Goal: Information Seeking & Learning: Understand process/instructions

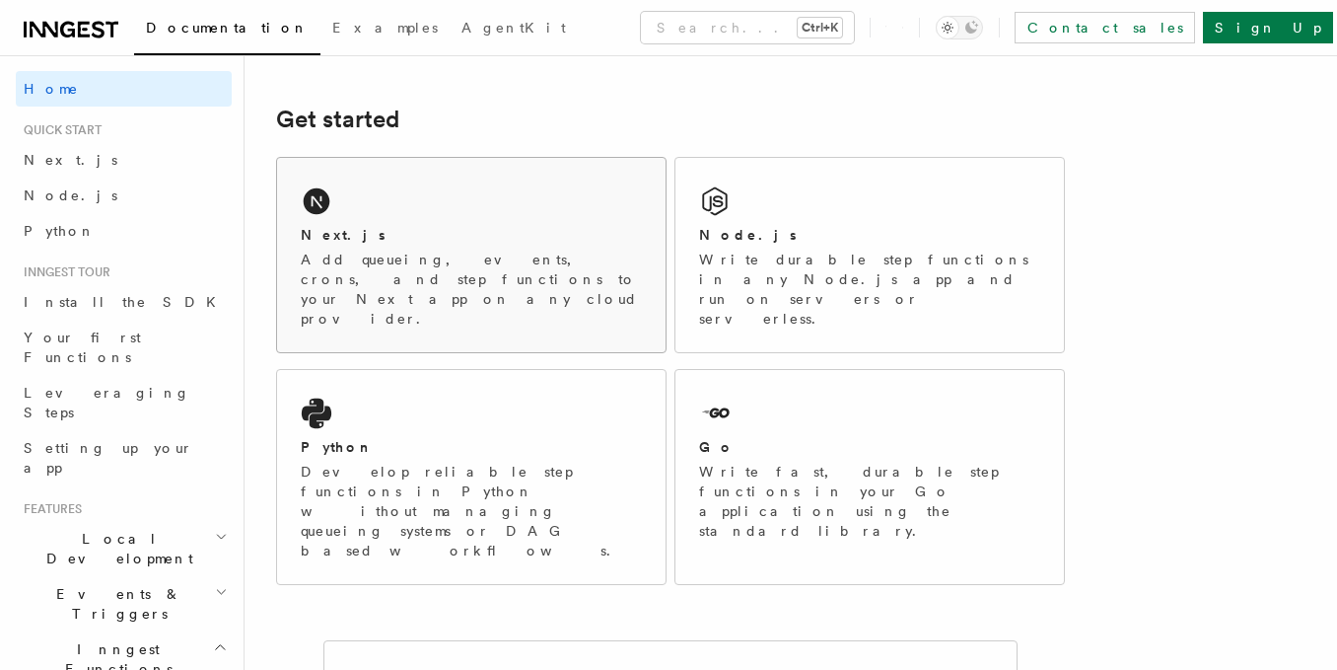
click at [407, 241] on div "Next.js" at bounding box center [471, 235] width 341 height 21
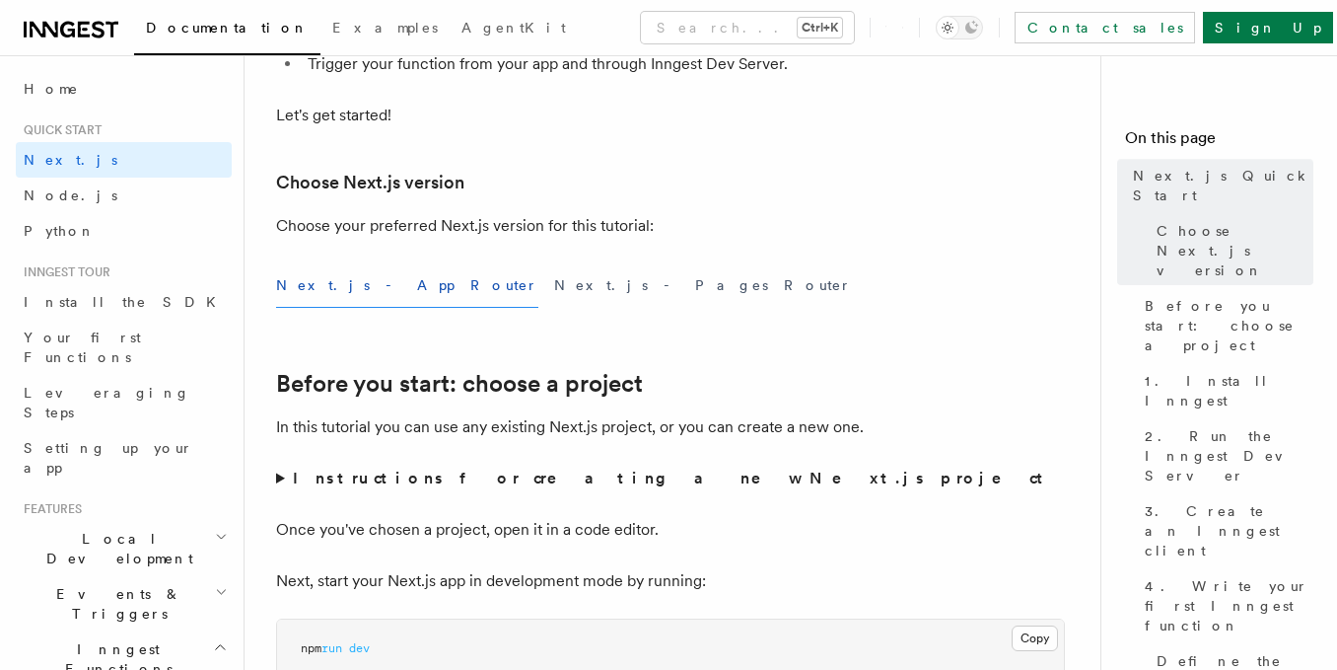
scroll to position [353, 0]
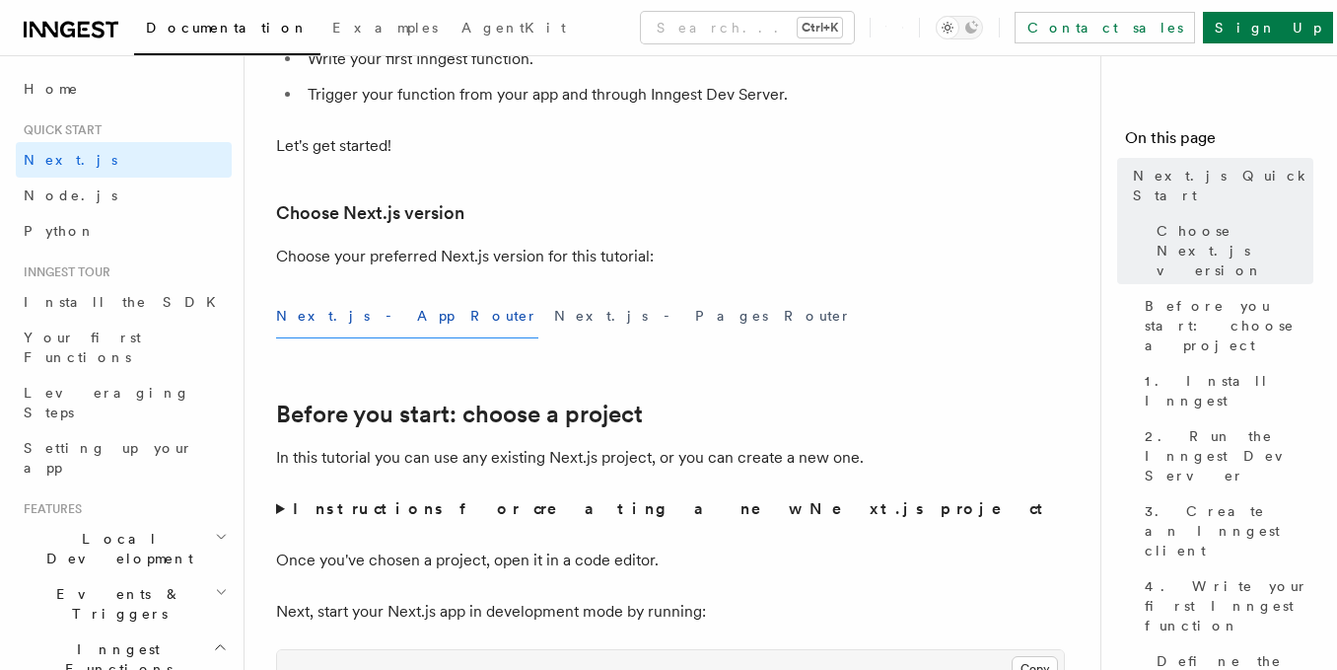
click at [519, 204] on h3 "Choose Next.js version" at bounding box center [670, 213] width 789 height 28
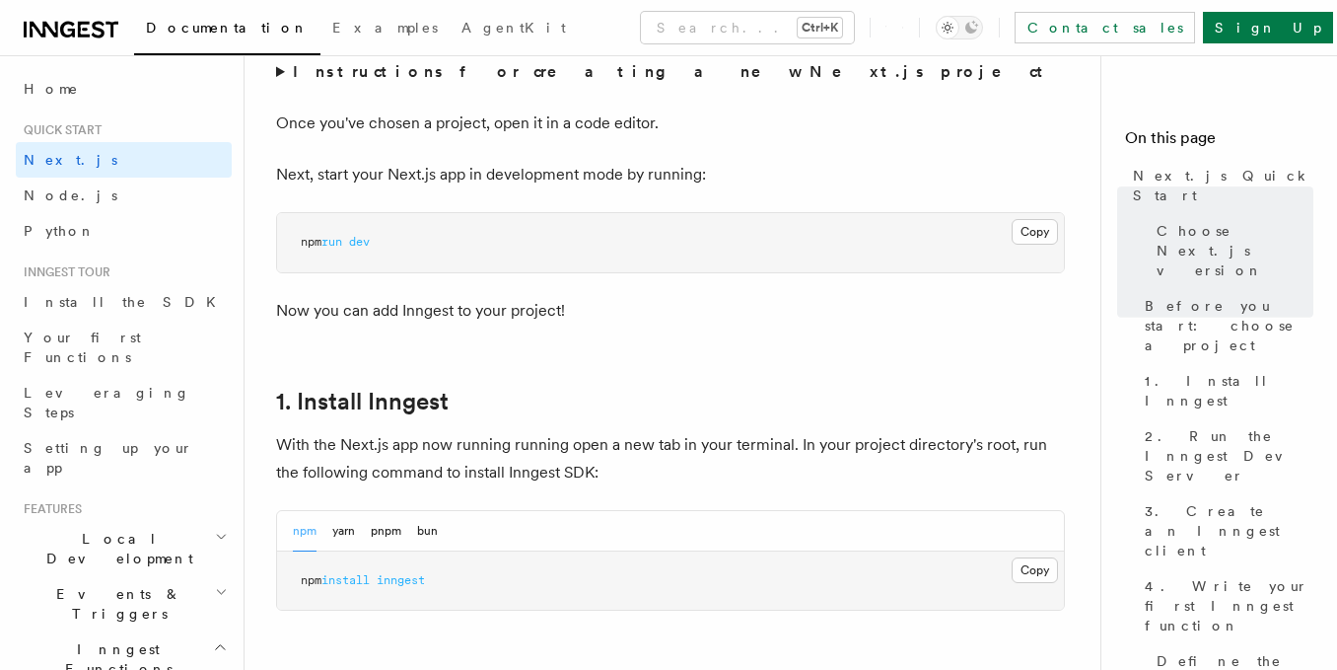
scroll to position [997, 0]
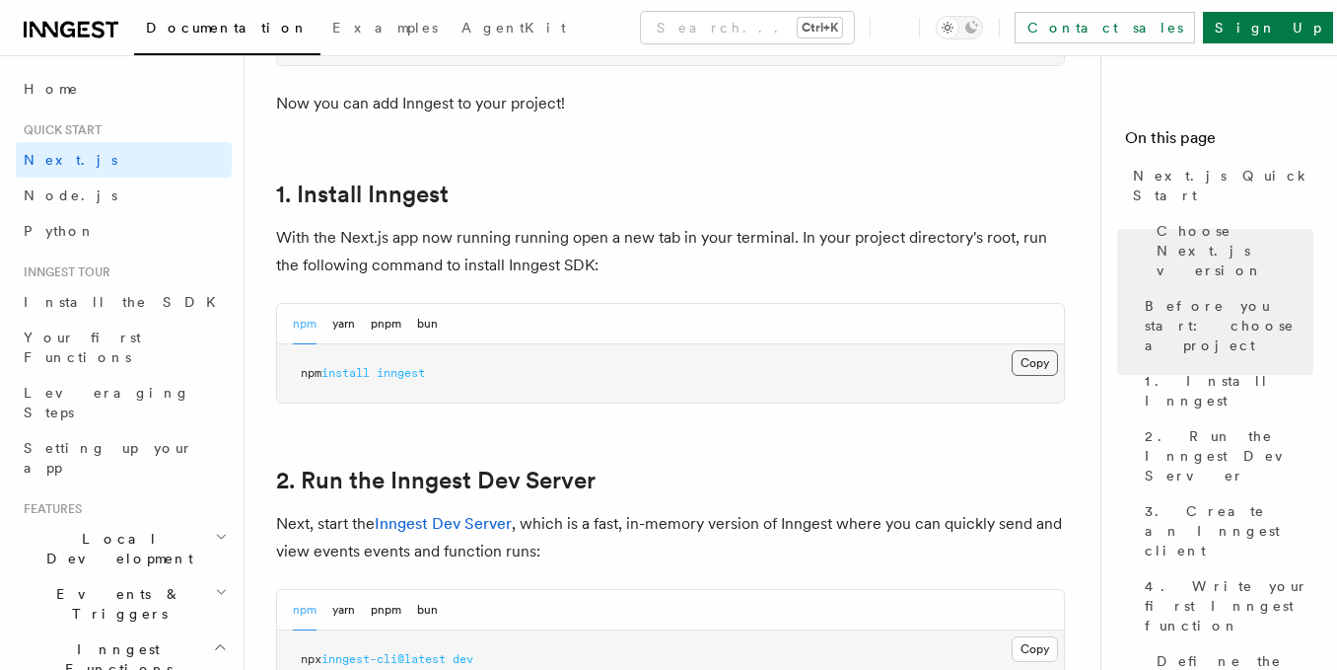
click at [1042, 364] on button "Copy Copied" at bounding box center [1035, 363] width 46 height 26
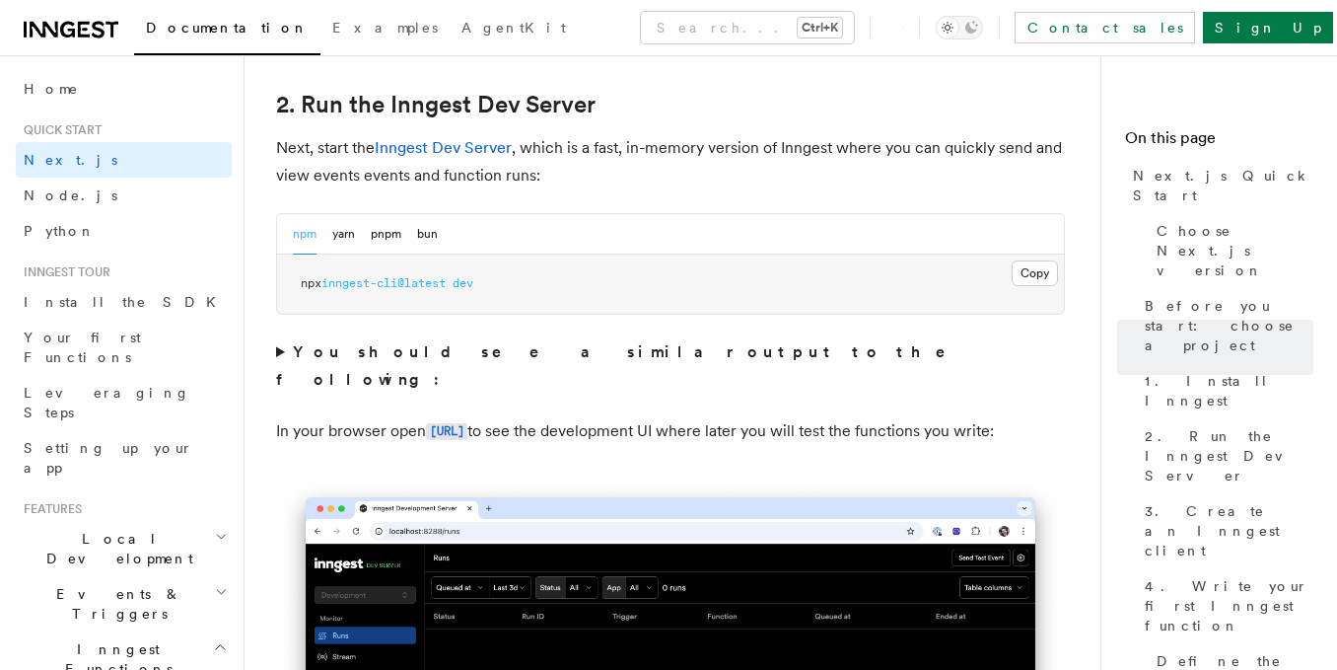
scroll to position [1365, 0]
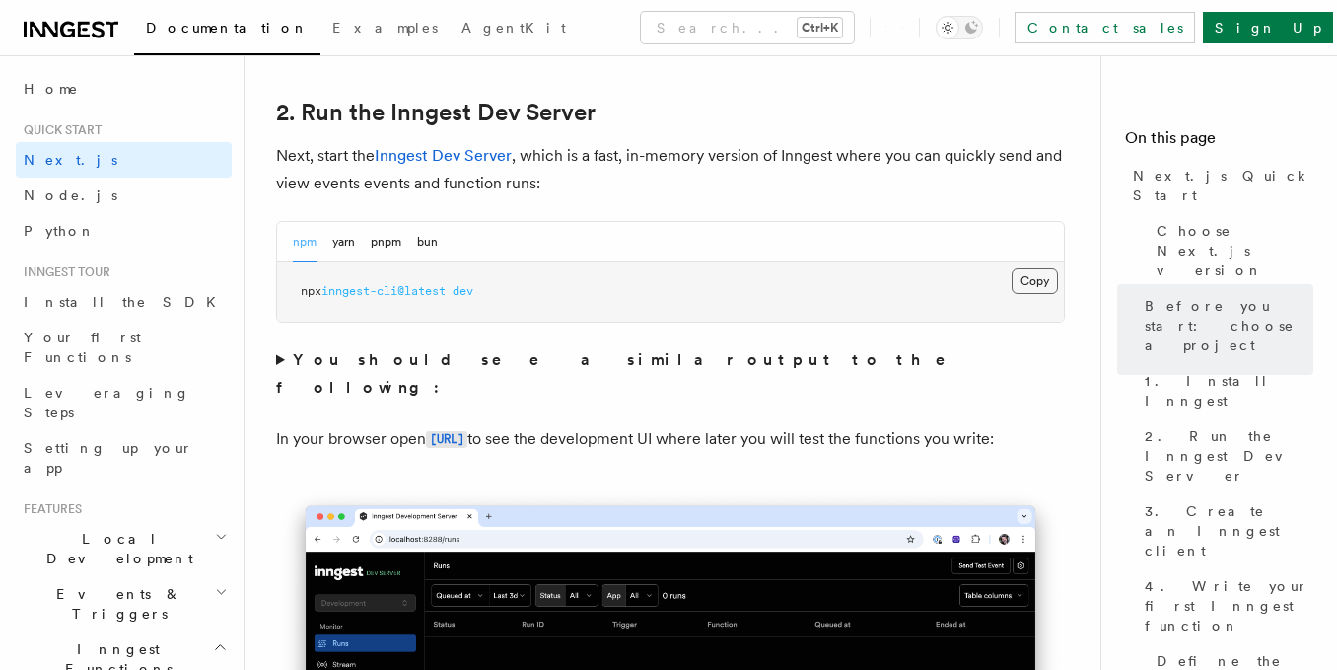
click at [1037, 278] on button "Copy Copied" at bounding box center [1035, 281] width 46 height 26
click at [467, 431] on code "[URL]" at bounding box center [446, 439] width 41 height 17
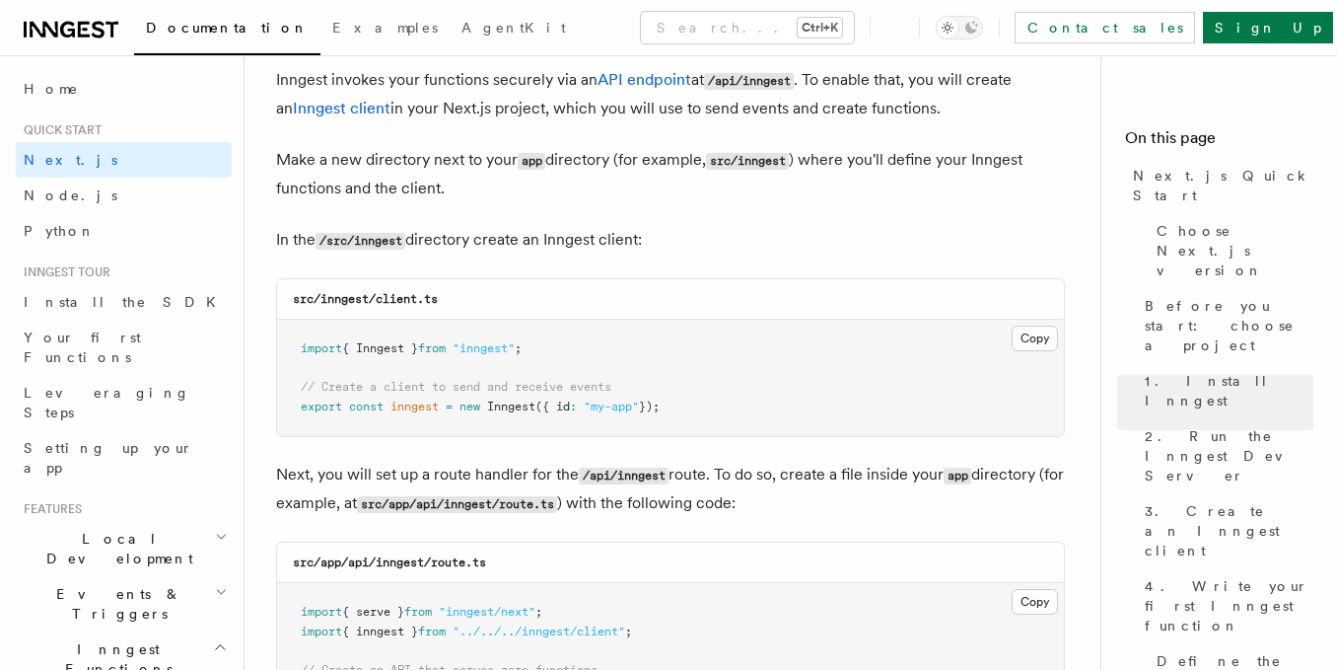
scroll to position [2394, 0]
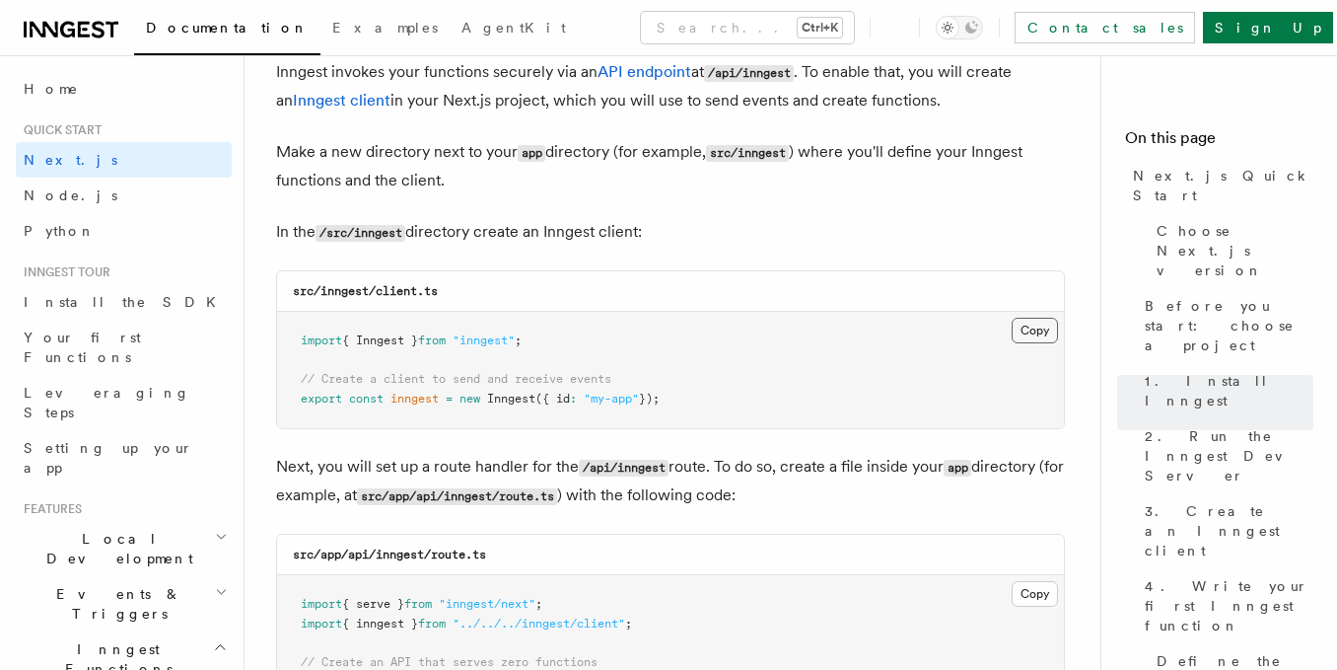
click at [1040, 340] on button "Copy Copied" at bounding box center [1035, 331] width 46 height 26
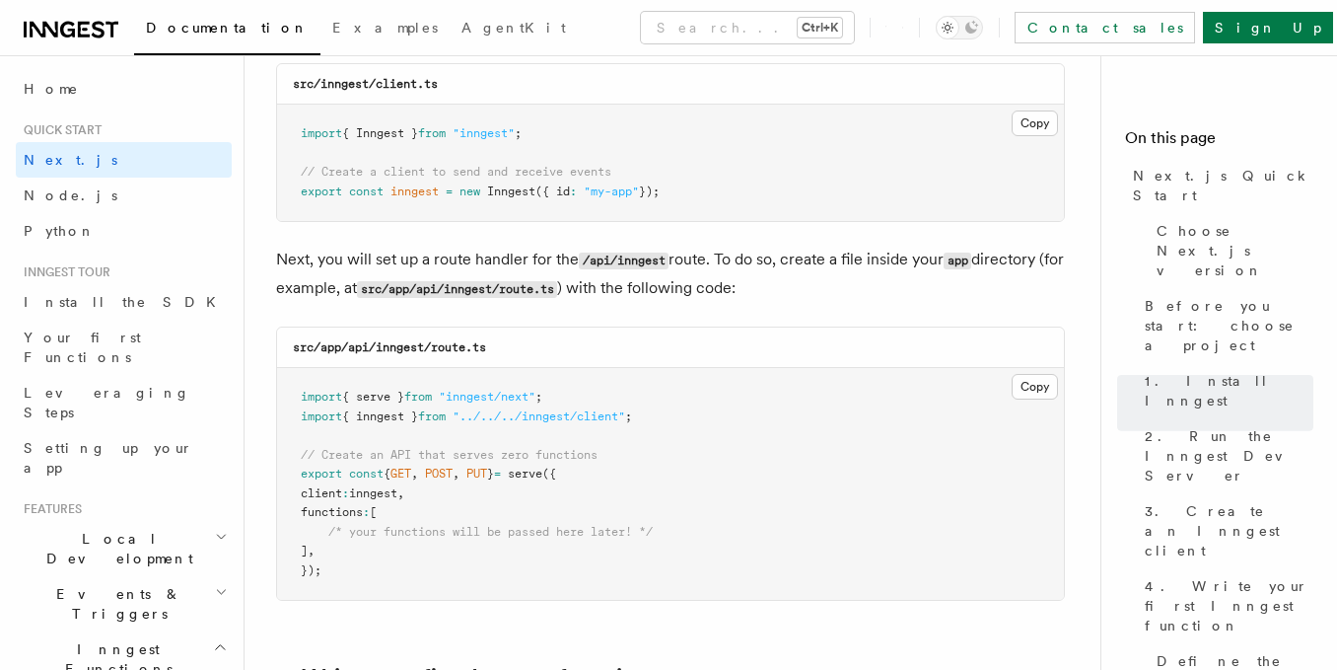
scroll to position [2616, 0]
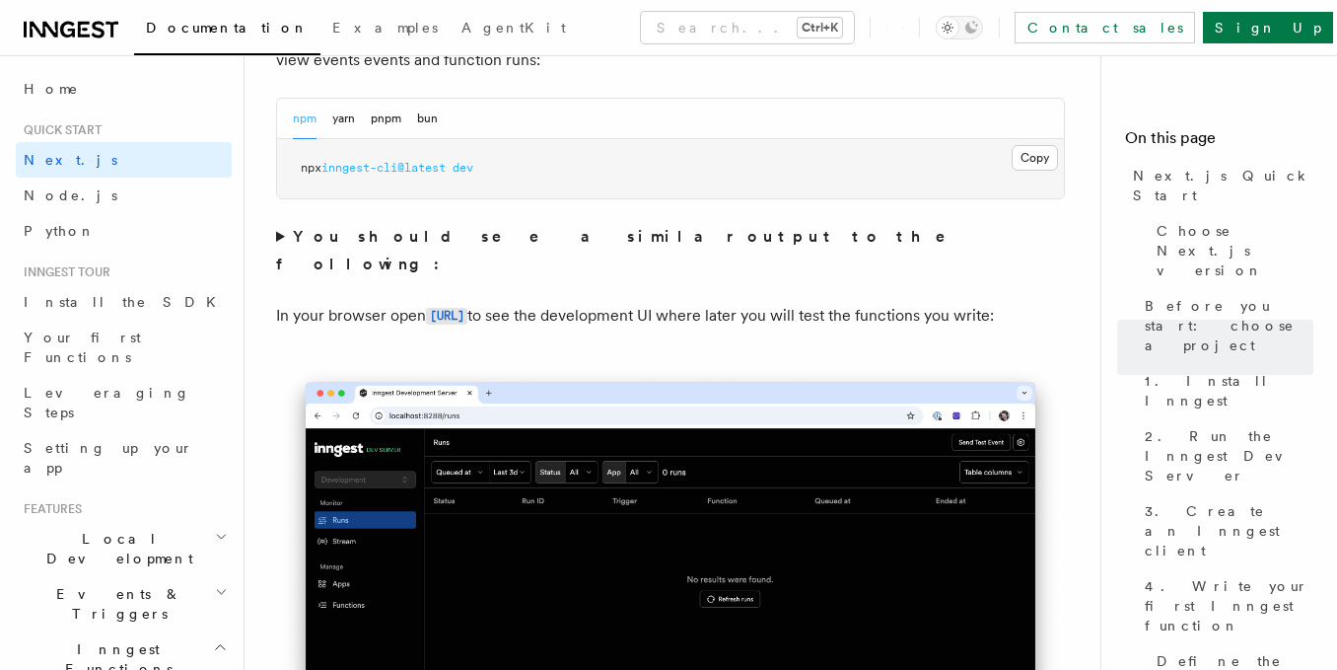
scroll to position [1549, 0]
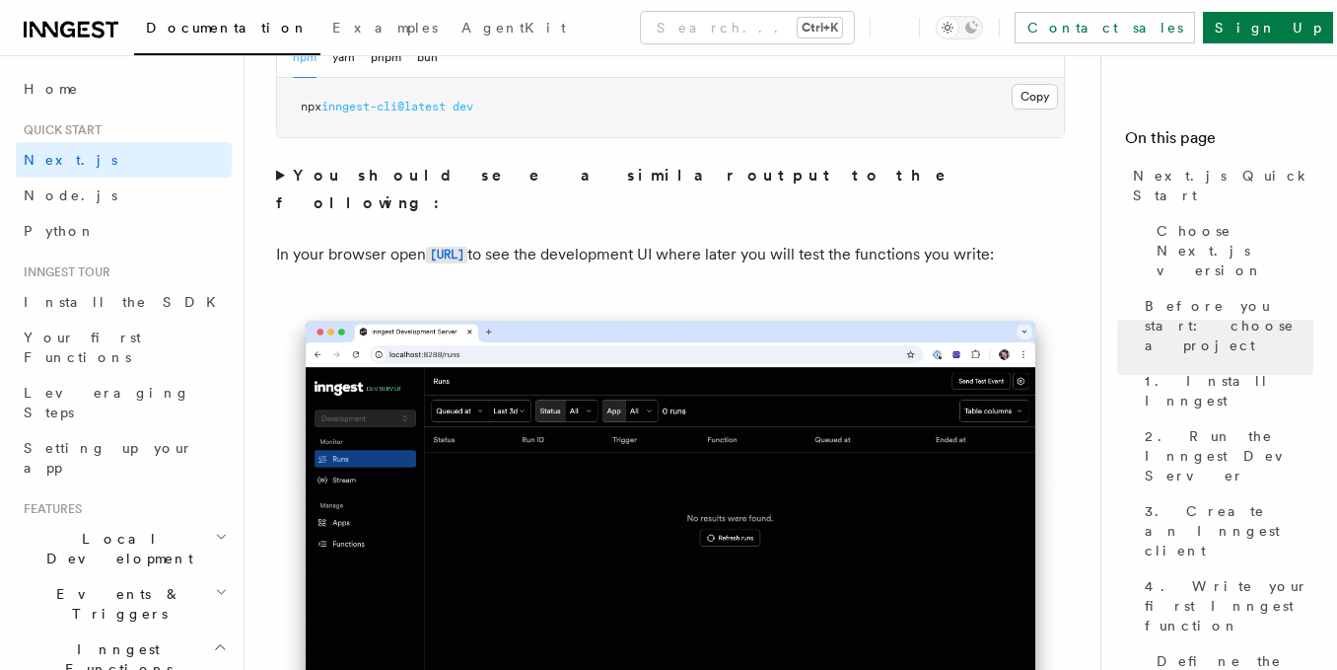
click at [850, 610] on img at bounding box center [670, 549] width 789 height 496
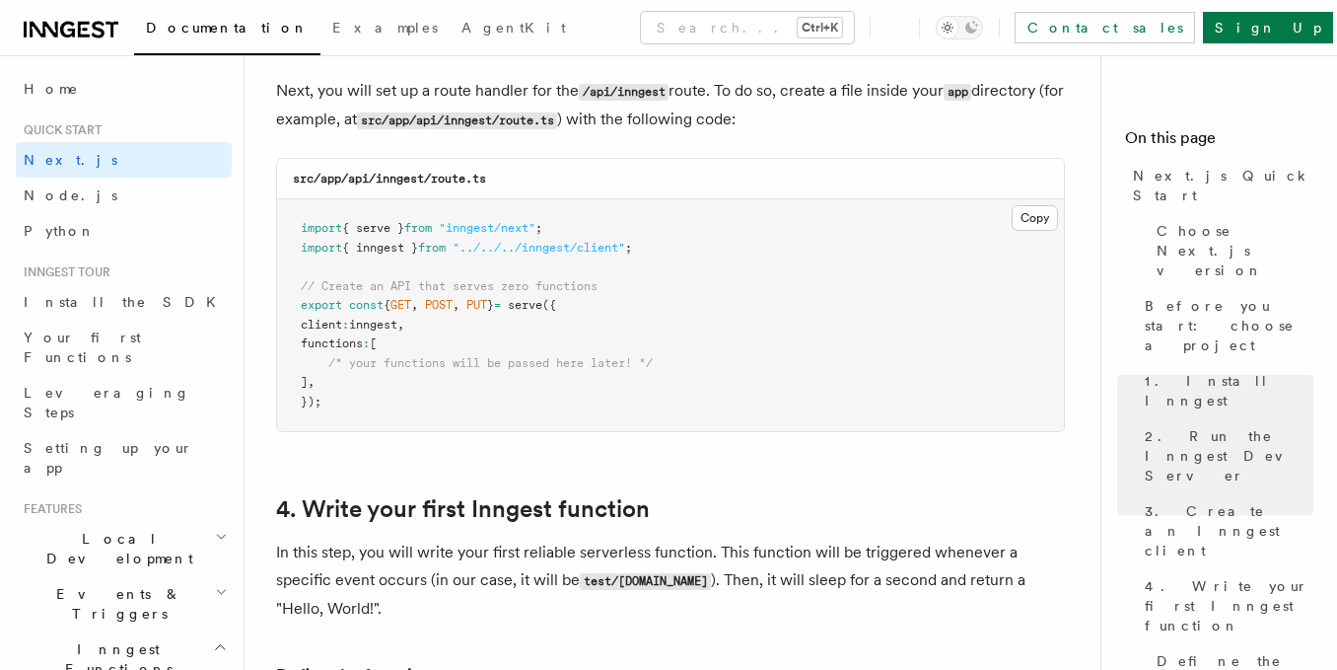
scroll to position [2777, 0]
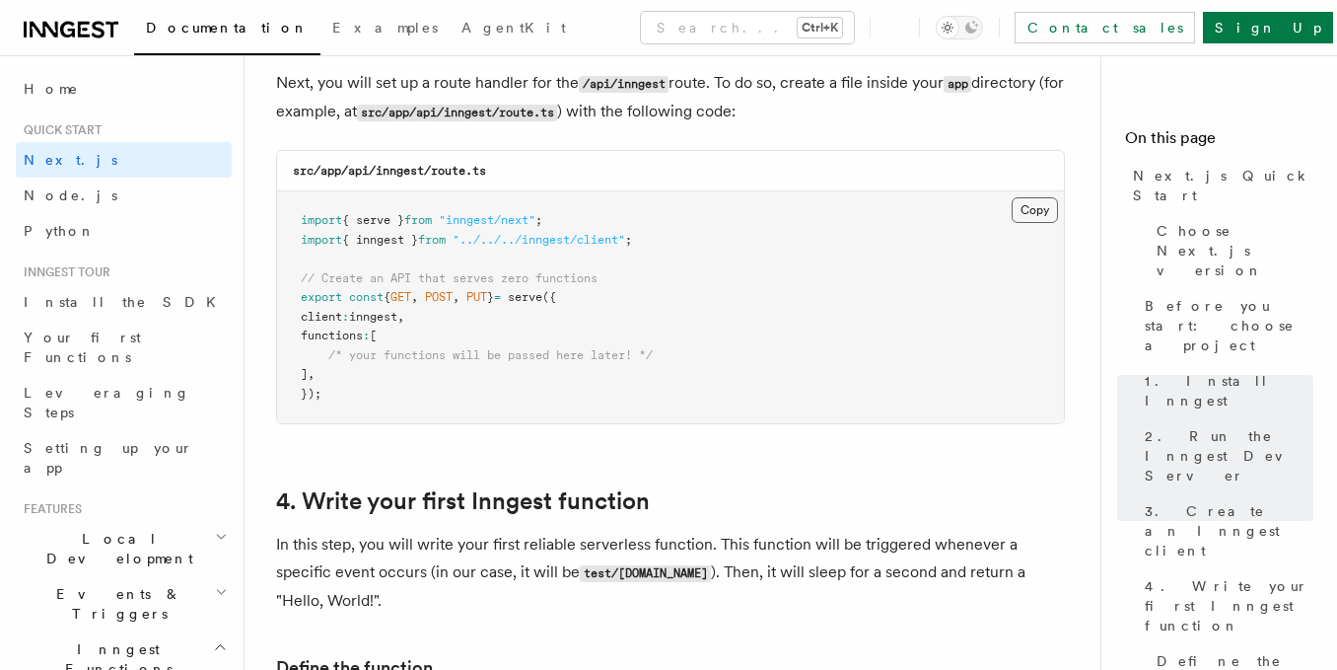
click at [1041, 219] on button "Copy Copied" at bounding box center [1035, 210] width 46 height 26
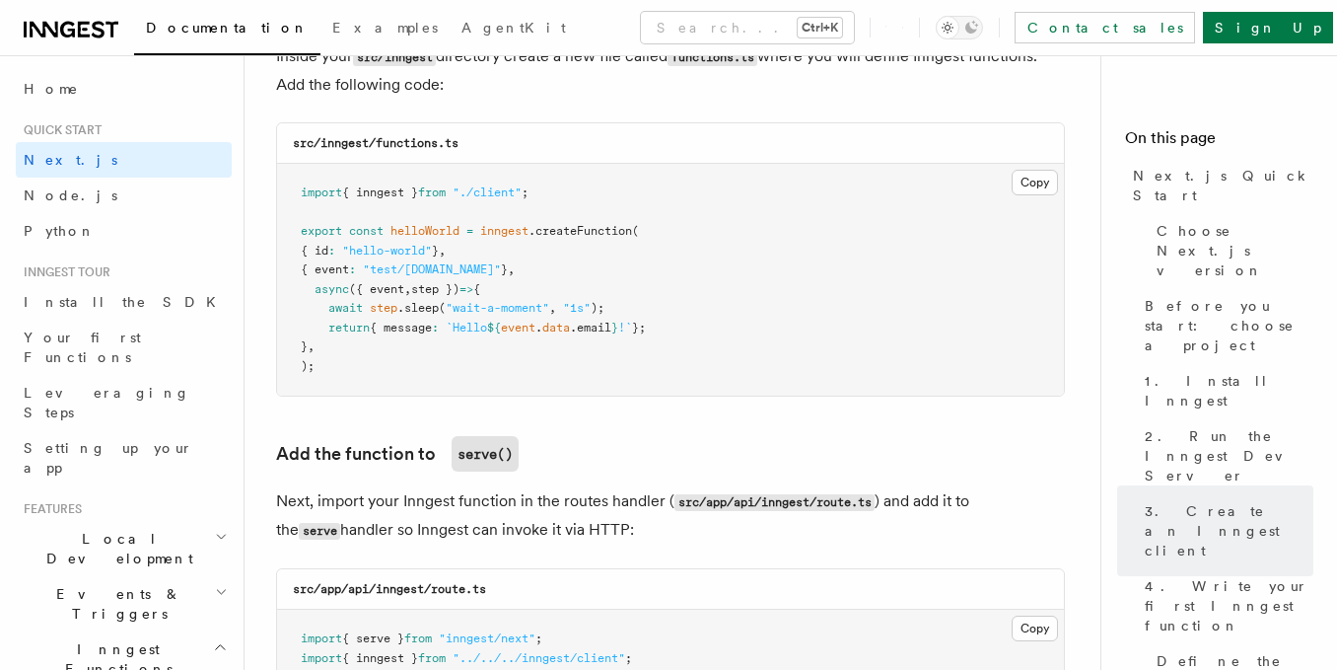
scroll to position [3460, 0]
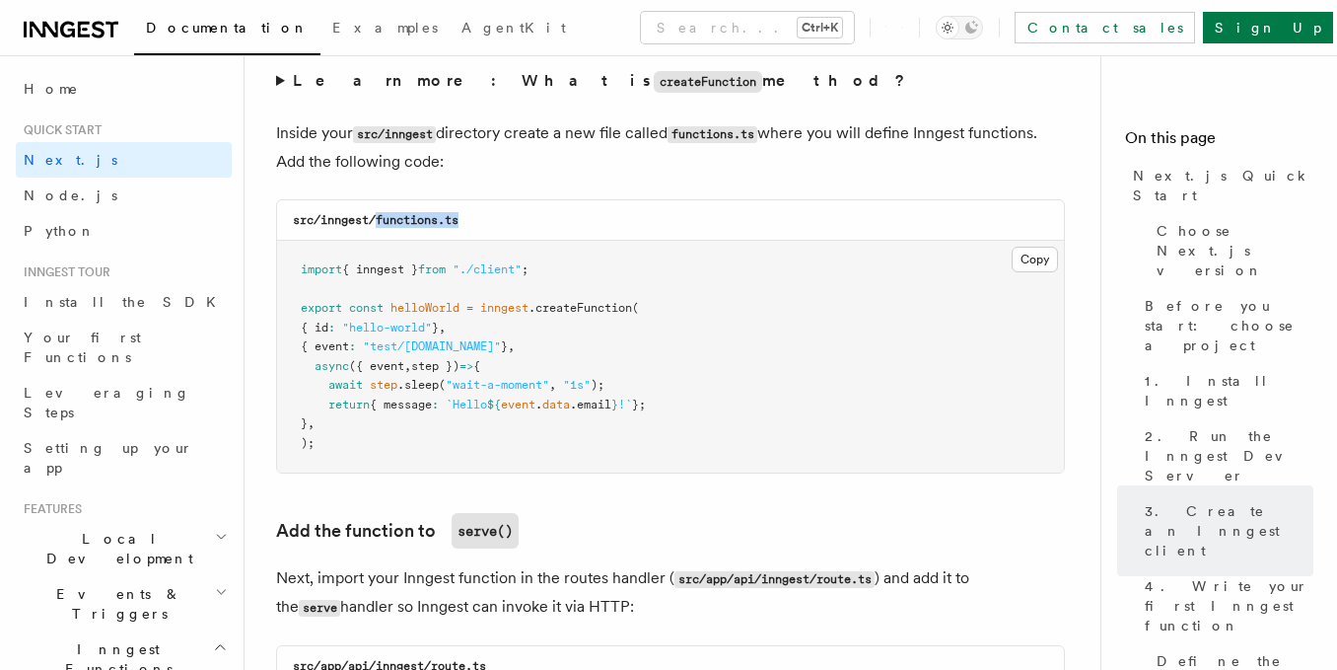
drag, startPoint x: 457, startPoint y: 210, endPoint x: 380, endPoint y: 212, distance: 77.0
click at [380, 212] on h3 "src/inngest/functions.ts" at bounding box center [376, 220] width 166 height 16
copy code "unctions.ts"
click at [945, 448] on pre "import { inngest } from "./client" ; export const helloWorld = inngest .createF…" at bounding box center [670, 357] width 787 height 232
click at [1036, 247] on button "Copy Copied" at bounding box center [1035, 260] width 46 height 26
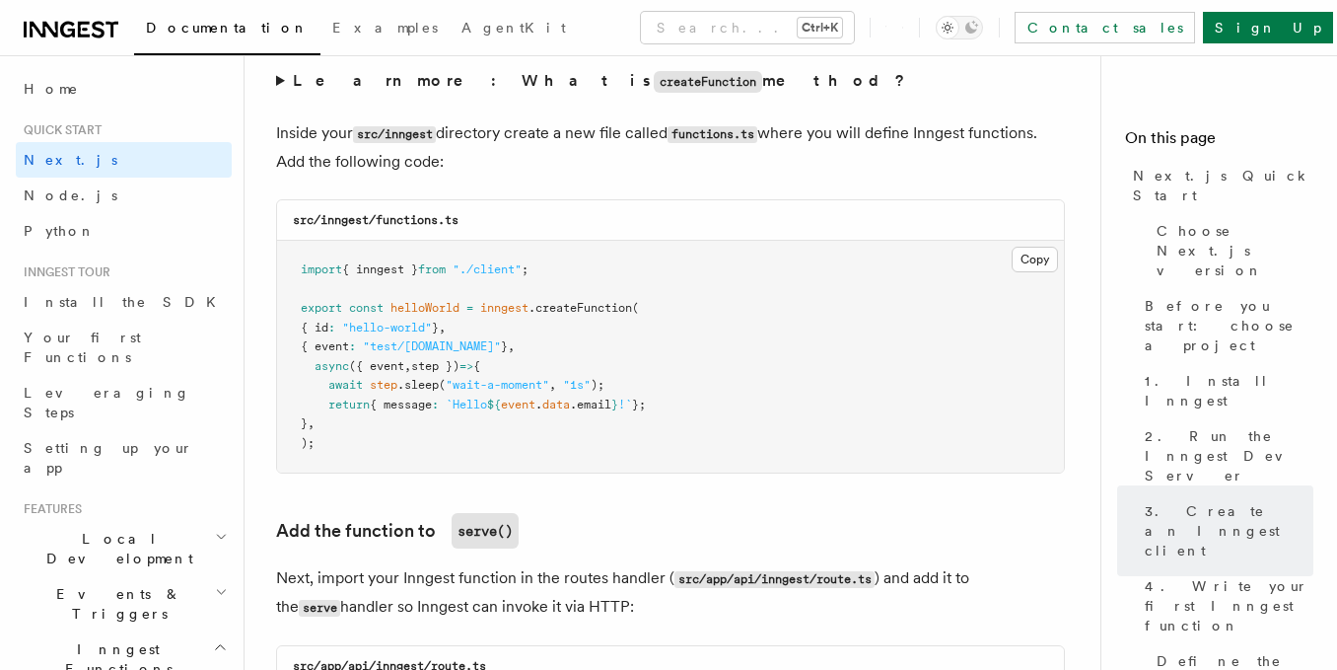
click at [834, 448] on pre "import { inngest } from "./client" ; export const helloWorld = inngest .createF…" at bounding box center [670, 357] width 787 height 232
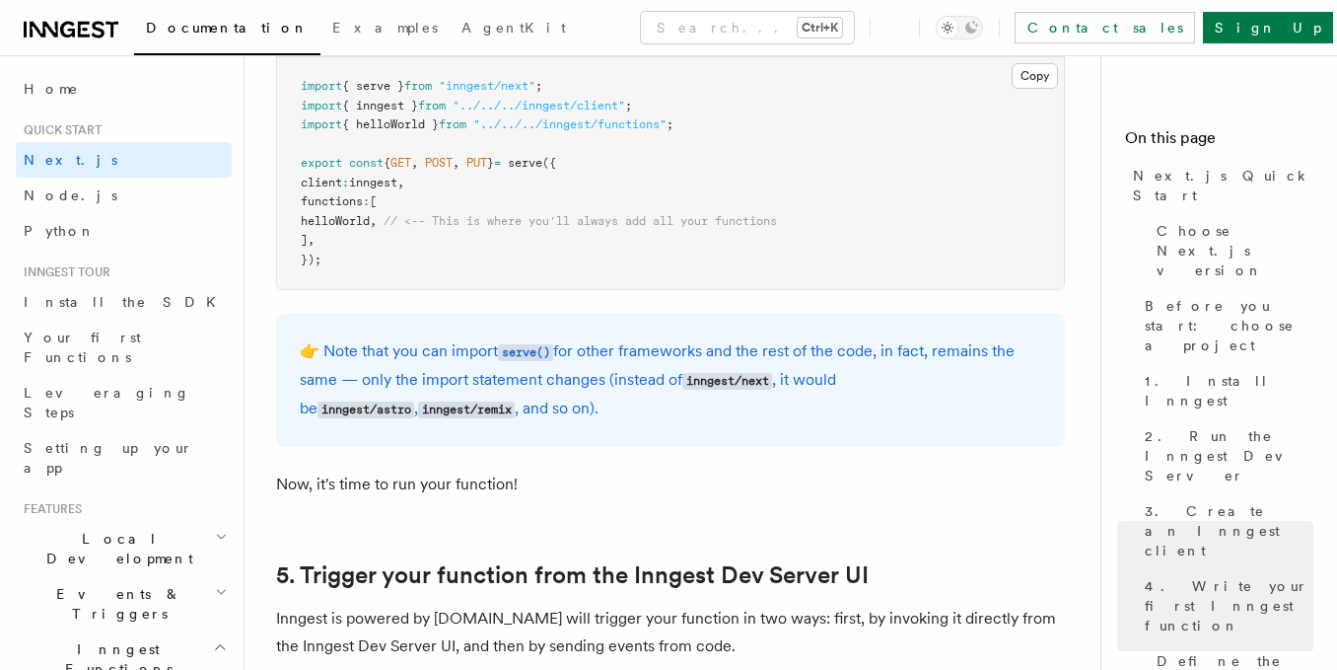
scroll to position [4081, 0]
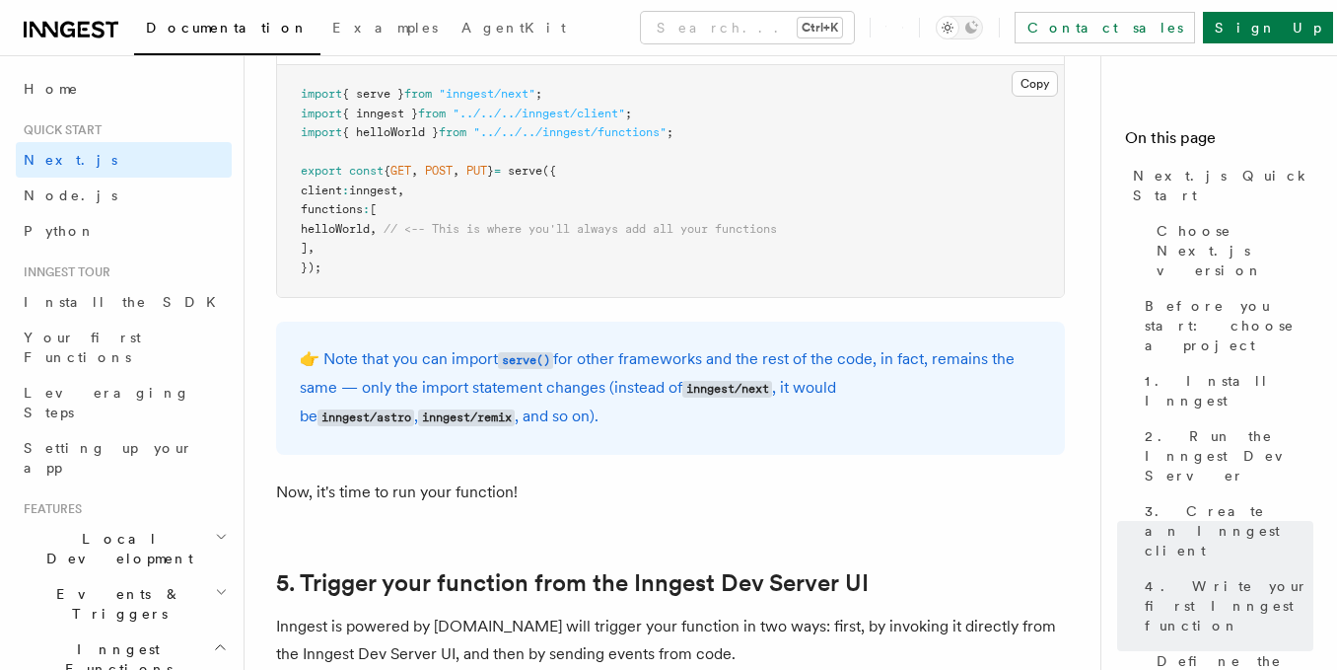
click at [364, 222] on span "helloWorld" at bounding box center [335, 229] width 69 height 14
copy span "helloWorld"
